Goal: Transaction & Acquisition: Subscribe to service/newsletter

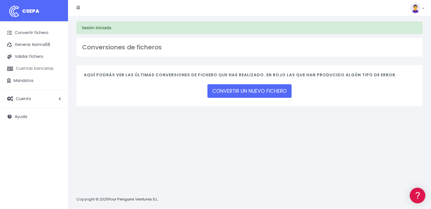
click at [39, 68] on link "Cuentas bancarias" at bounding box center [34, 69] width 62 height 12
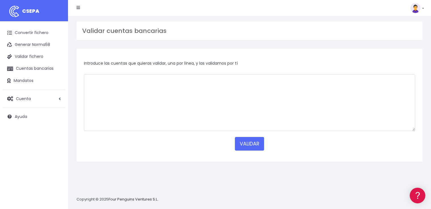
click at [140, 64] on span "Introduce las cuentas que quieras validar, una por línea, y las validamos por tí" at bounding box center [161, 63] width 154 height 6
click at [28, 80] on link "Mandatos" at bounding box center [34, 81] width 62 height 12
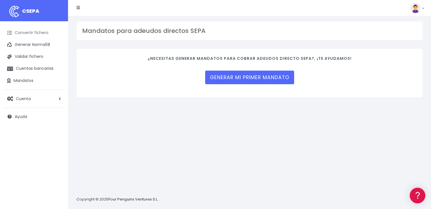
click at [33, 33] on link "Convertir fichero" at bounding box center [34, 33] width 62 height 12
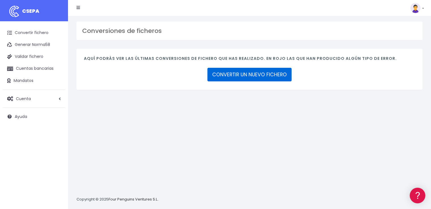
click at [250, 75] on link "CONVERTIR UN NUEVO FICHERO" at bounding box center [249, 75] width 84 height 14
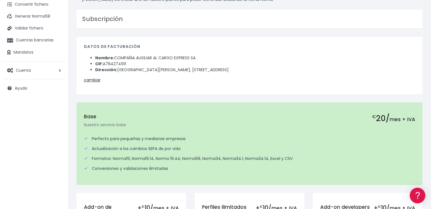
scroll to position [85, 0]
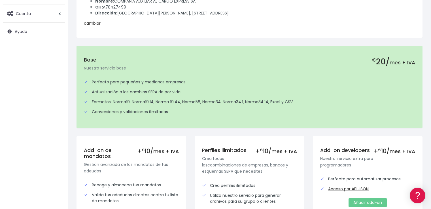
click at [116, 81] on div "Perfecto para pequeñas y medianas empresas" at bounding box center [249, 82] width 331 height 6
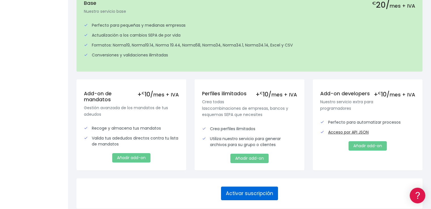
click at [254, 192] on button "Activar suscripción" at bounding box center [249, 194] width 57 height 14
